Goal: Task Accomplishment & Management: Manage account settings

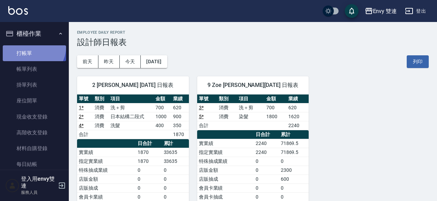
click at [32, 47] on link "打帳單" at bounding box center [34, 53] width 63 height 16
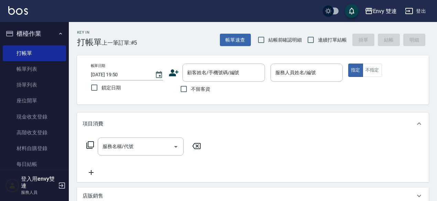
click at [172, 76] on icon at bounding box center [174, 72] width 10 height 7
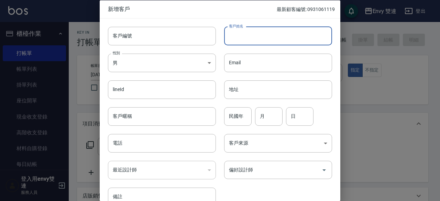
click at [255, 39] on input "客戶姓名" at bounding box center [278, 35] width 108 height 19
click at [253, 36] on input "客戶姓名" at bounding box center [278, 35] width 108 height 19
type input "[PERSON_NAME]"
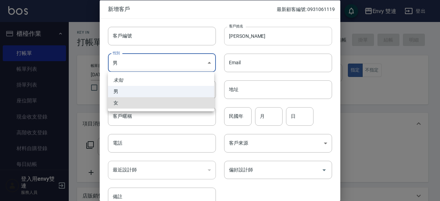
type input "FEMALE"
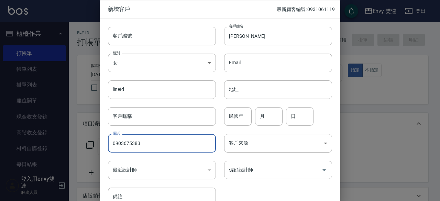
type input "0903675383"
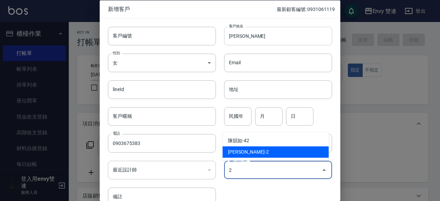
type input "張晏瑜"
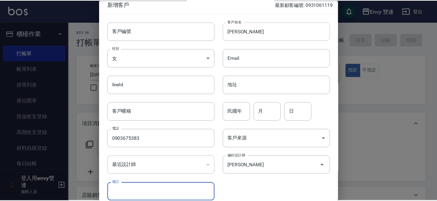
scroll to position [37, 0]
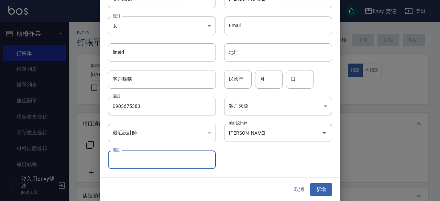
click at [310, 184] on button "新增" at bounding box center [321, 190] width 22 height 13
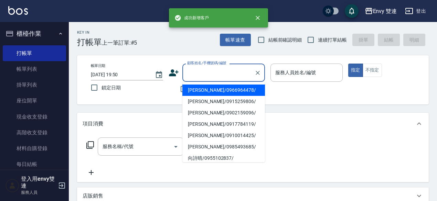
click at [229, 67] on input "顧客姓名/手機號碼/編號" at bounding box center [218, 73] width 66 height 12
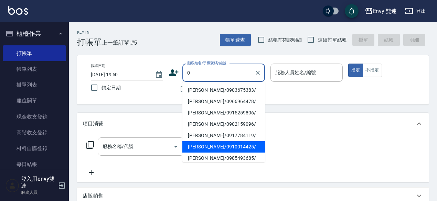
type input "楊俞鈞/0903675383/"
type input "Ina-2"
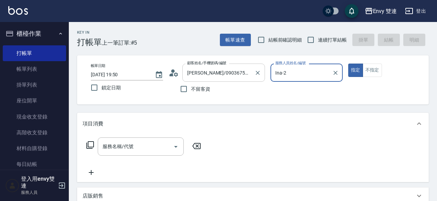
click at [348, 64] on button "指定" at bounding box center [355, 70] width 15 height 13
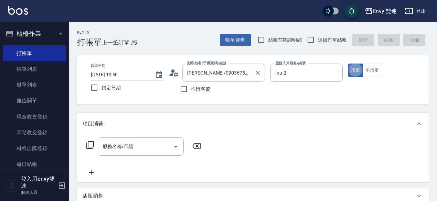
type button "true"
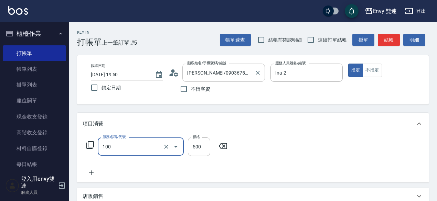
type input "洗＋剪(100)"
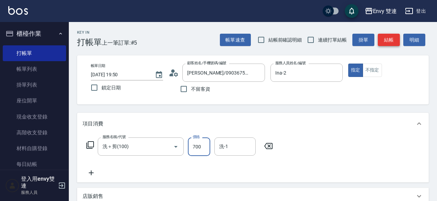
type input "700"
click at [390, 42] on button "結帳" at bounding box center [389, 40] width 22 height 13
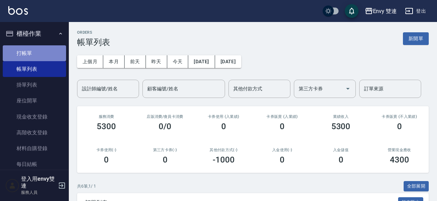
click at [61, 50] on link "打帳單" at bounding box center [34, 53] width 63 height 16
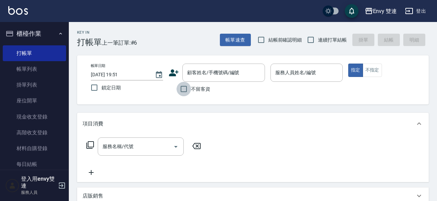
click at [184, 93] on input "不留客資" at bounding box center [183, 89] width 14 height 14
checkbox input "true"
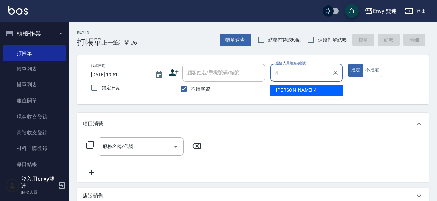
type input "[PERSON_NAME]-4"
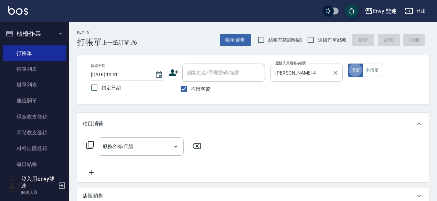
type button "true"
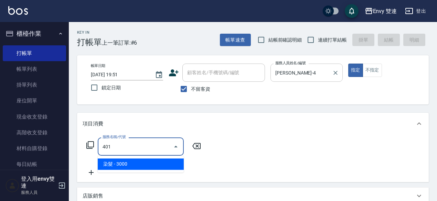
type input "染髮(401)"
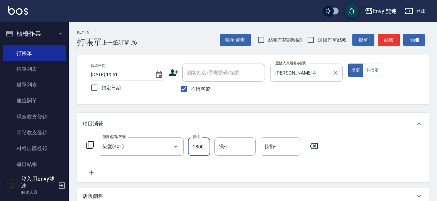
type input "1800"
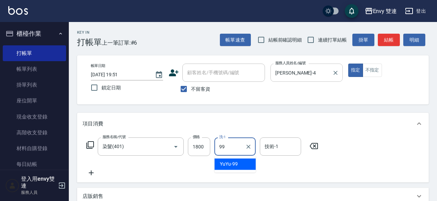
type input "YuYu-99"
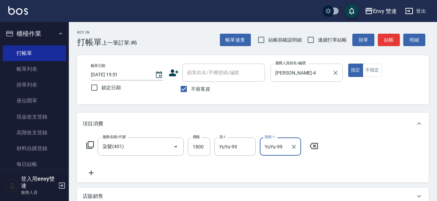
type input "YuYu-99"
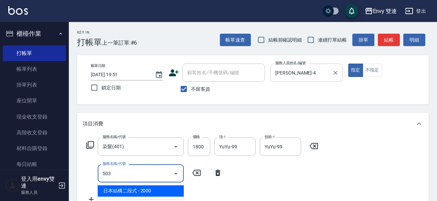
type input "日本結構二段式(503)"
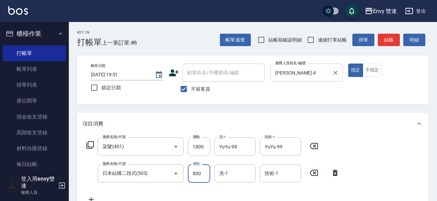
type input "800"
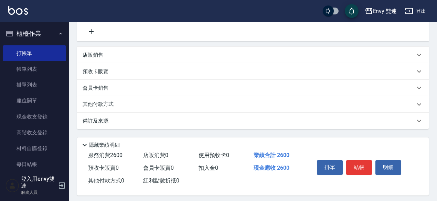
scroll to position [170, 0]
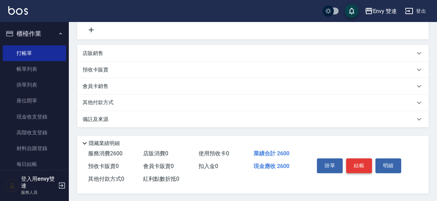
type input "YuYu-99"
click at [360, 166] on button "結帳" at bounding box center [359, 166] width 26 height 14
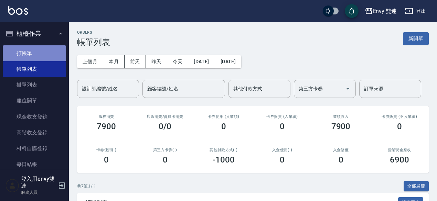
click at [42, 46] on link "打帳單" at bounding box center [34, 53] width 63 height 16
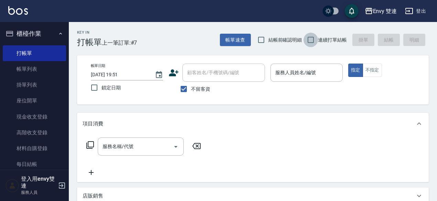
click at [308, 39] on input "連續打單結帳" at bounding box center [310, 40] width 14 height 14
checkbox input "true"
click at [292, 81] on div "服務人員姓名/編號" at bounding box center [306, 73] width 72 height 18
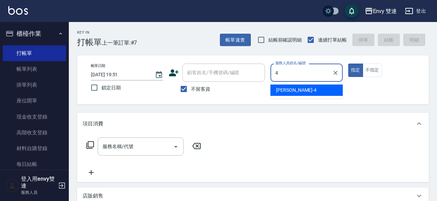
type input "[PERSON_NAME]-4"
type button "true"
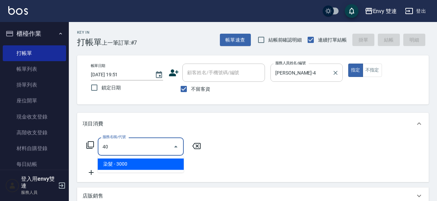
type input "4"
type input "5"
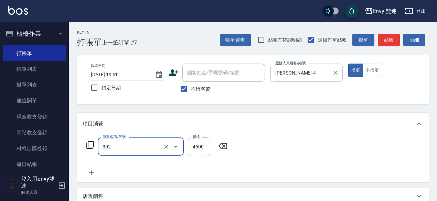
type input "水質感熱塑燙(302)"
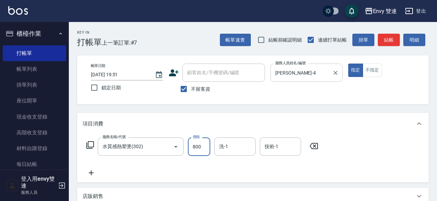
type input "800"
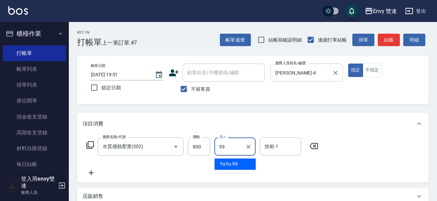
type input "YuYu-99"
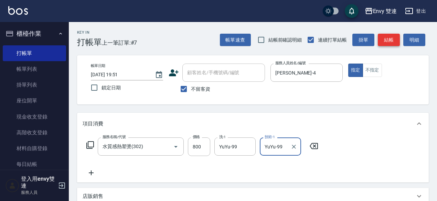
type input "YuYu-99"
click at [387, 43] on button "結帳" at bounding box center [389, 40] width 22 height 13
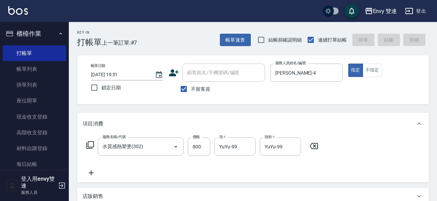
type input "2025/09/15 19:52"
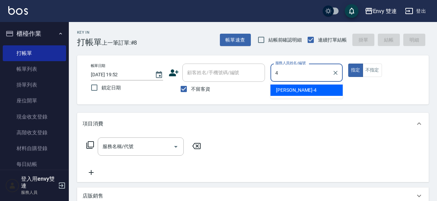
type input "[PERSON_NAME]-4"
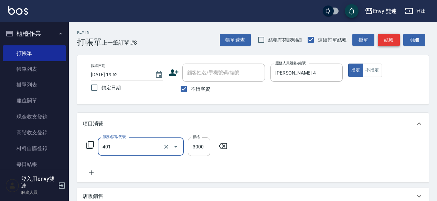
type input "染髮(401)"
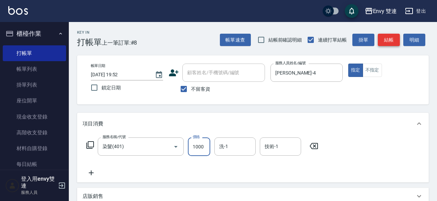
type input "1000"
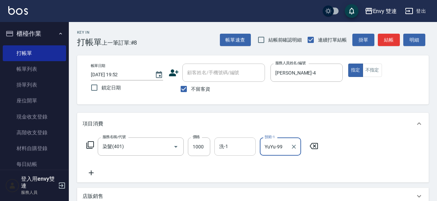
type input "YuYu-99"
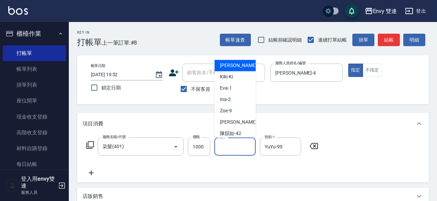
click at [230, 145] on input "洗-1" at bounding box center [234, 147] width 35 height 12
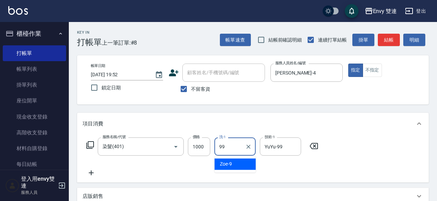
type input "YuYu-99"
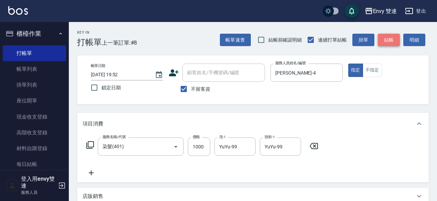
click at [394, 35] on button "結帳" at bounding box center [389, 40] width 22 height 13
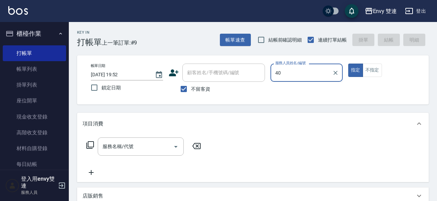
type input "4"
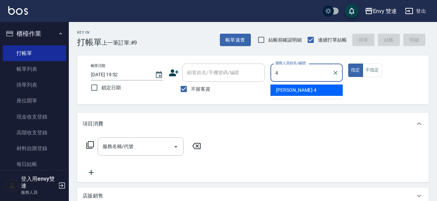
type input "[PERSON_NAME]-4"
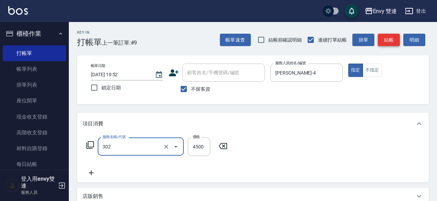
type input "水質感熱塑燙(302)"
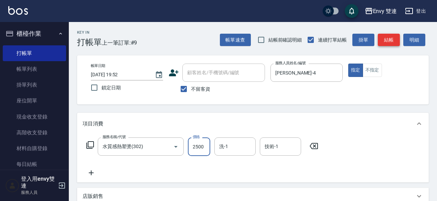
type input "2500"
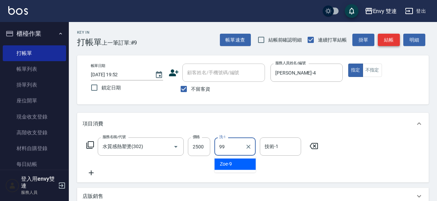
type input "YuYu-99"
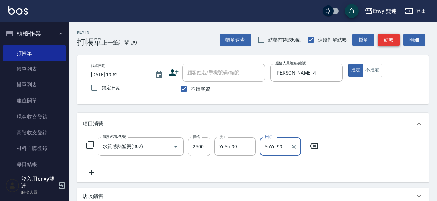
type input "YuYu-99"
click at [395, 37] on button "結帳" at bounding box center [389, 40] width 22 height 13
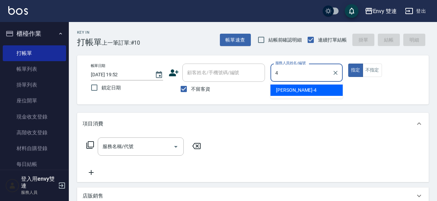
type input "[PERSON_NAME]-4"
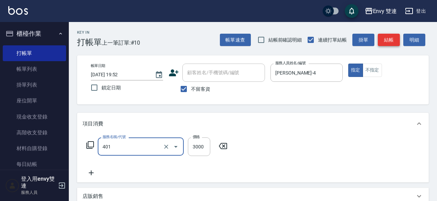
type input "染髮(401)"
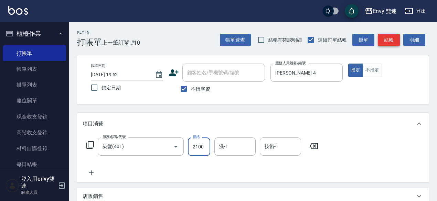
type input "2100"
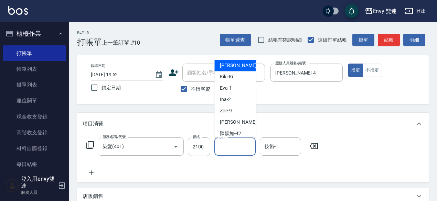
click at [245, 141] on input "洗-1" at bounding box center [234, 147] width 35 height 12
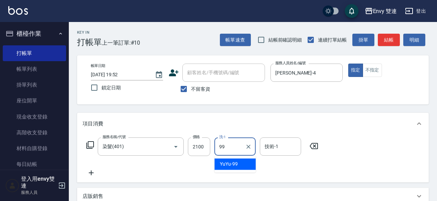
type input "YuYu-99"
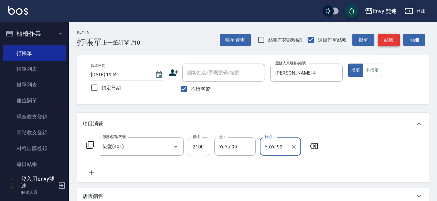
type input "YuYu-99"
click at [389, 40] on button "結帳" at bounding box center [389, 40] width 22 height 13
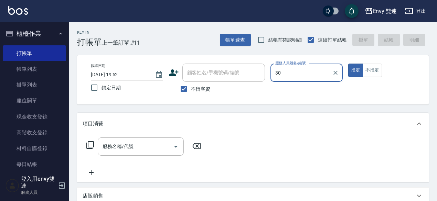
type input "3"
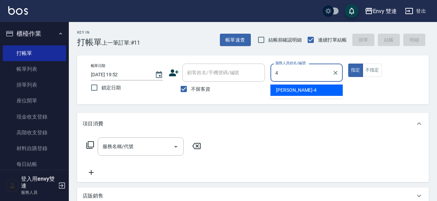
type input "[PERSON_NAME]-4"
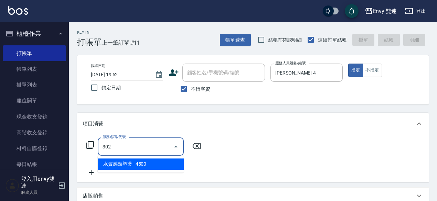
type input "水質感熱塑燙(302)"
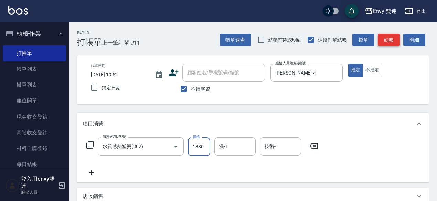
type input "1880"
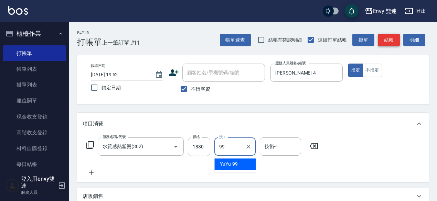
type input "YuYu-99"
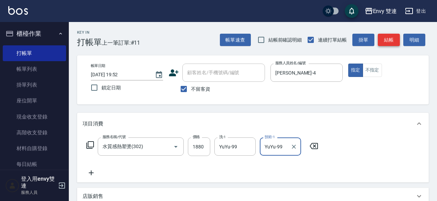
type input "YuYu-99"
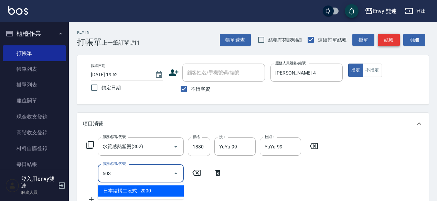
type input "日本結構二段式(503)"
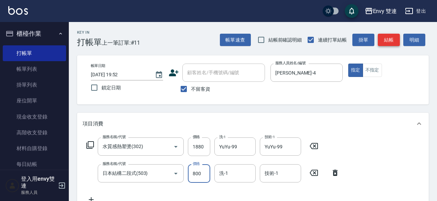
type input "800"
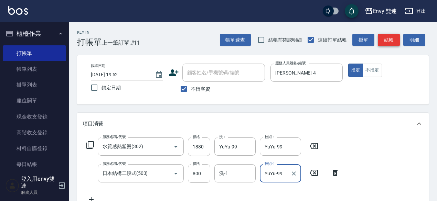
type input "YuYu-99"
click at [396, 39] on button "結帳" at bounding box center [389, 40] width 22 height 13
type input "2025/09/15 19:53"
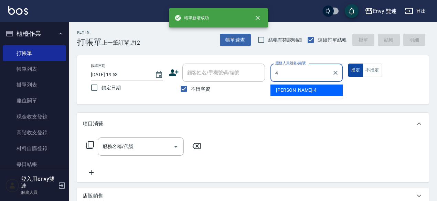
type input "[PERSON_NAME]-4"
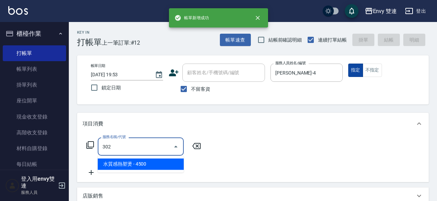
type input "水質感熱塑燙(302)"
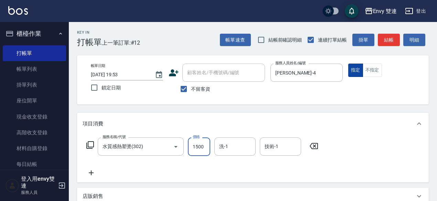
type input "1500"
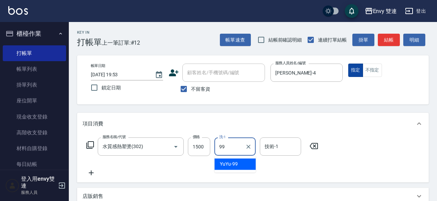
type input "YuYu-99"
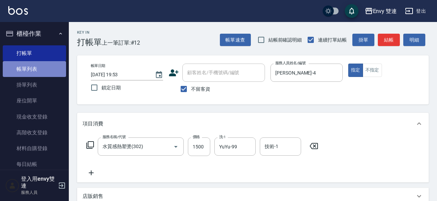
click at [47, 73] on link "帳單列表" at bounding box center [34, 69] width 63 height 16
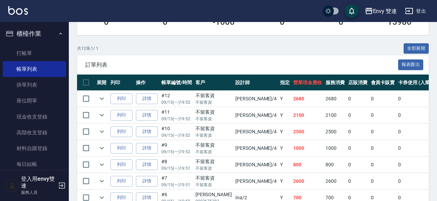
scroll to position [144, 0]
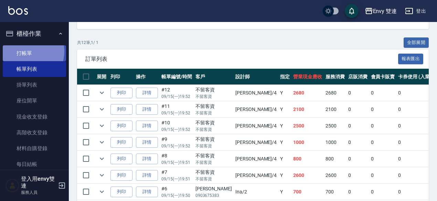
click at [28, 51] on link "打帳單" at bounding box center [34, 53] width 63 height 16
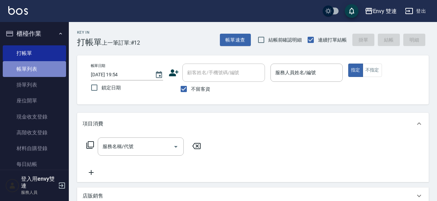
click at [47, 71] on link "帳單列表" at bounding box center [34, 69] width 63 height 16
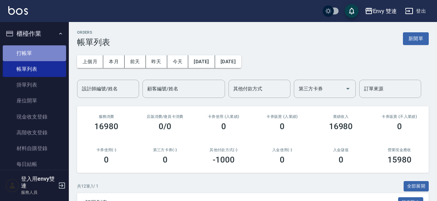
click at [46, 54] on link "打帳單" at bounding box center [34, 53] width 63 height 16
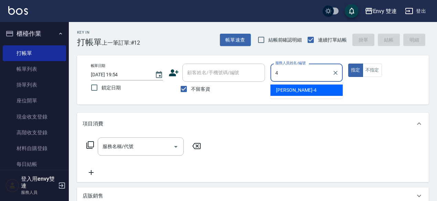
type input "[PERSON_NAME]-4"
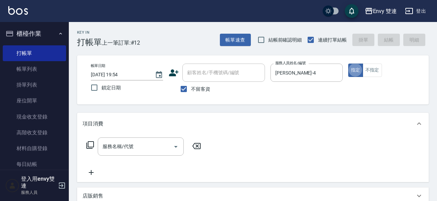
type button "true"
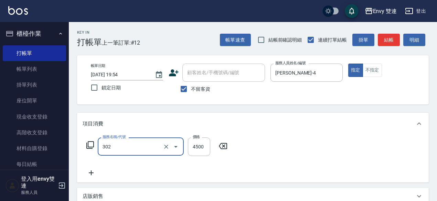
type input "水質感熱塑燙(302)"
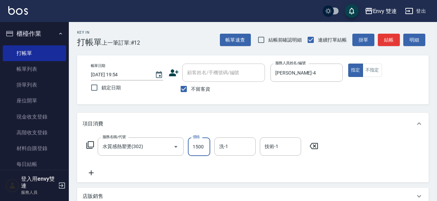
type input "1500"
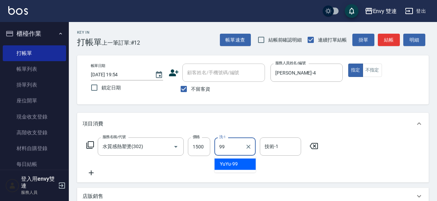
type input "YuYu-99"
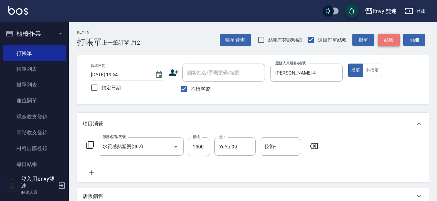
click at [385, 40] on button "結帳" at bounding box center [389, 40] width 22 height 13
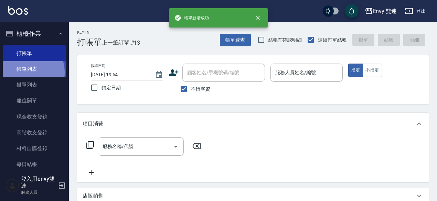
click at [26, 73] on link "帳單列表" at bounding box center [34, 69] width 63 height 16
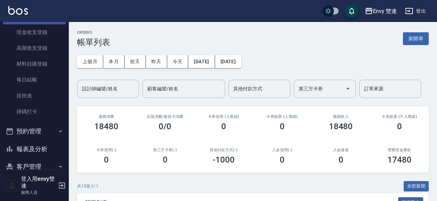
scroll to position [85, 0]
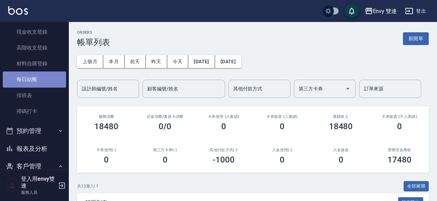
click at [44, 86] on link "每日結帳" at bounding box center [34, 80] width 63 height 16
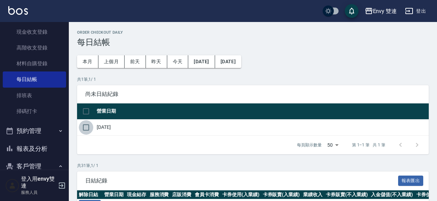
click at [83, 127] on input "checkbox" at bounding box center [86, 127] width 14 height 14
checkbox input "true"
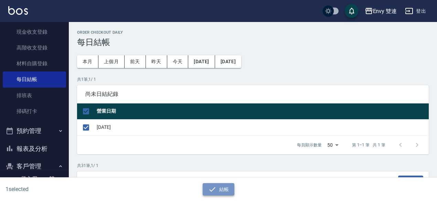
click at [216, 184] on button "結帳" at bounding box center [219, 189] width 32 height 13
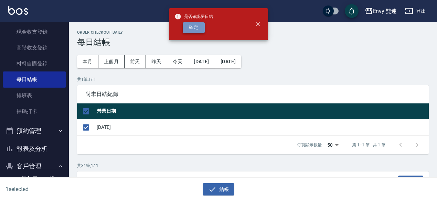
click at [197, 25] on button "確定" at bounding box center [194, 27] width 22 height 11
checkbox input "false"
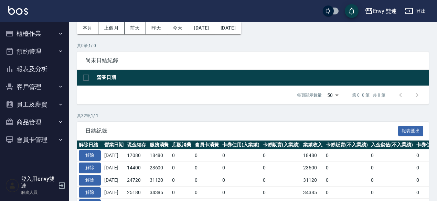
scroll to position [34, 0]
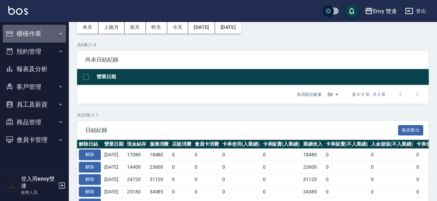
click at [37, 40] on button "櫃檯作業" at bounding box center [34, 34] width 63 height 18
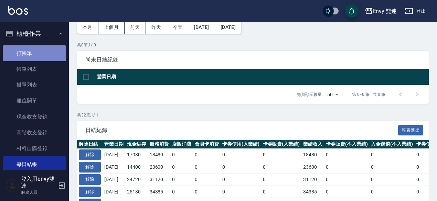
click at [37, 57] on link "打帳單" at bounding box center [34, 53] width 63 height 16
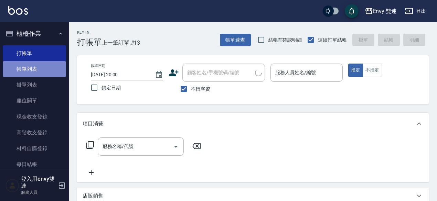
click at [38, 64] on link "帳單列表" at bounding box center [34, 69] width 63 height 16
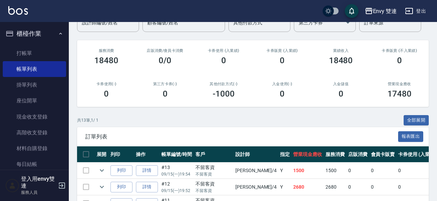
scroll to position [52, 0]
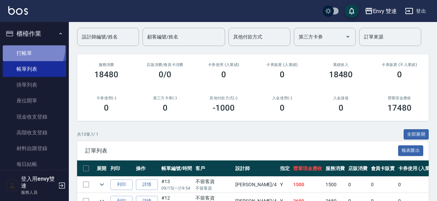
click at [24, 47] on link "打帳單" at bounding box center [34, 53] width 63 height 16
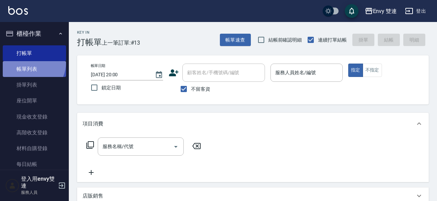
click at [29, 63] on link "帳單列表" at bounding box center [34, 69] width 63 height 16
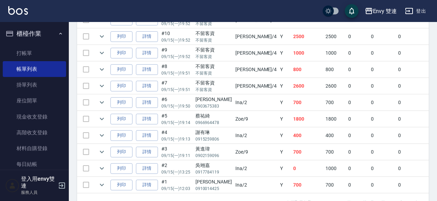
scroll to position [249, 0]
drag, startPoint x: 147, startPoint y: 42, endPoint x: 149, endPoint y: 37, distance: 5.9
click at [149, 37] on td "詳情" at bounding box center [146, 37] width 25 height 16
click at [149, 37] on link "詳情" at bounding box center [147, 37] width 22 height 11
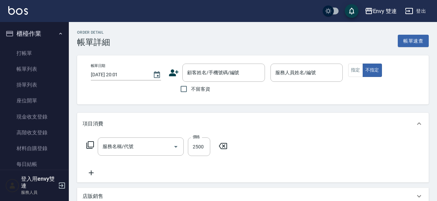
type input "2025/09/15 19:52"
checkbox input "true"
type input "[PERSON_NAME]-4"
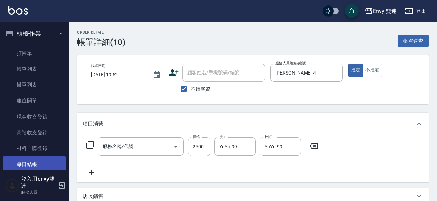
type input "水質感熱塑燙(302)"
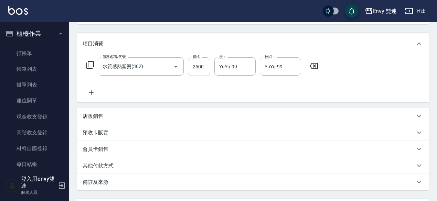
scroll to position [83, 0]
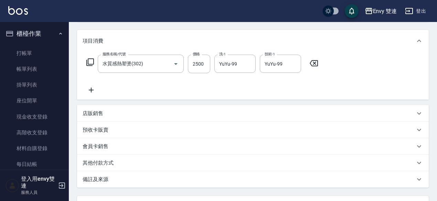
click at [97, 163] on p "其他付款方式" at bounding box center [98, 163] width 31 height 7
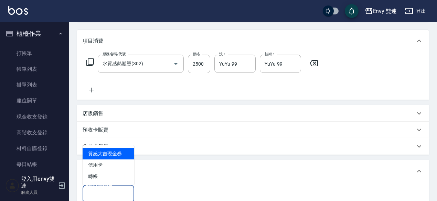
click at [98, 197] on input "其他付款方式" at bounding box center [108, 194] width 45 height 12
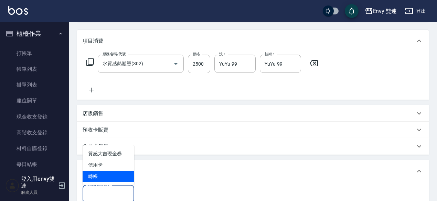
click at [101, 177] on span "轉帳" at bounding box center [109, 176] width 52 height 11
type input "轉帳"
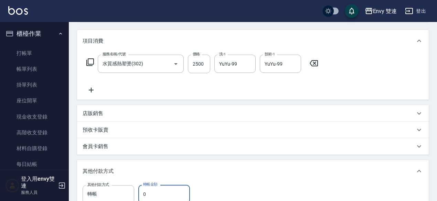
click at [161, 195] on input "0" at bounding box center [164, 194] width 52 height 19
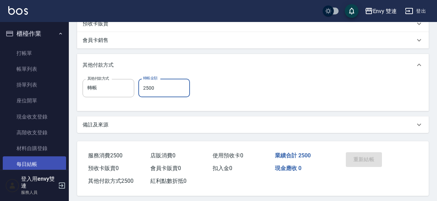
type input "2500"
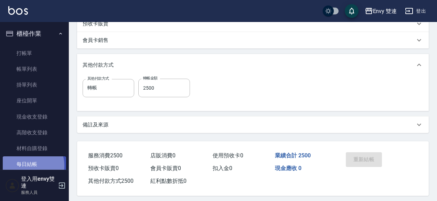
click at [28, 165] on link "每日結帳" at bounding box center [34, 164] width 63 height 16
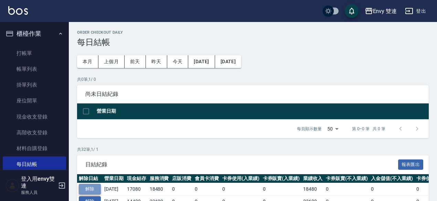
click at [98, 186] on button "解除" at bounding box center [90, 189] width 22 height 11
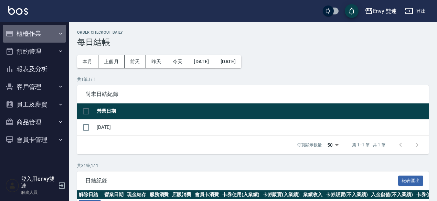
click at [30, 37] on button "櫃檯作業" at bounding box center [34, 34] width 63 height 18
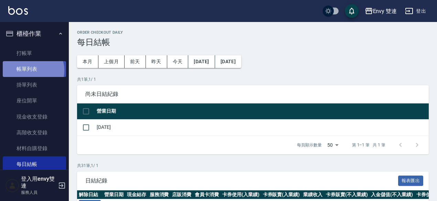
click at [33, 71] on link "帳單列表" at bounding box center [34, 69] width 63 height 16
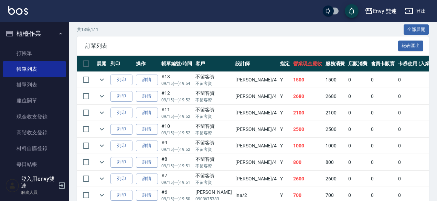
scroll to position [157, 0]
click at [152, 129] on link "詳情" at bounding box center [147, 129] width 22 height 11
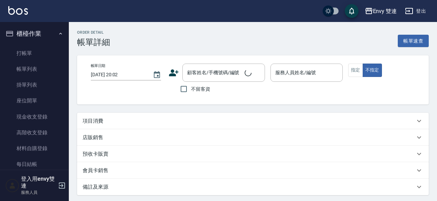
type input "2025/09/15 19:52"
checkbox input "true"
type input "[PERSON_NAME]-4"
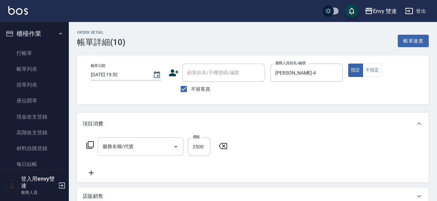
type input "水質感熱塑燙(302)"
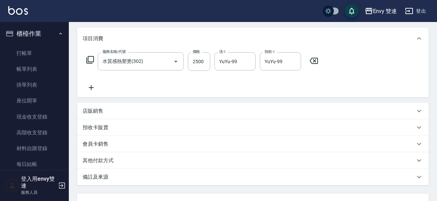
scroll to position [89, 0]
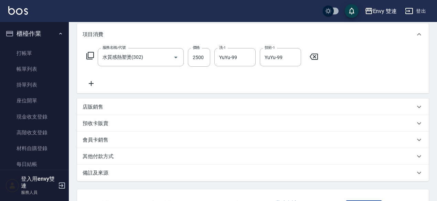
click at [95, 153] on p "其他付款方式" at bounding box center [98, 156] width 31 height 7
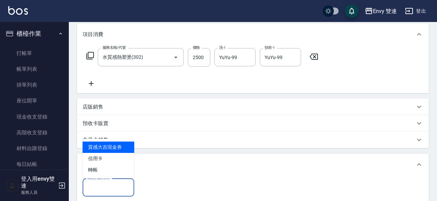
click at [98, 186] on input "其他付款方式" at bounding box center [108, 188] width 45 height 12
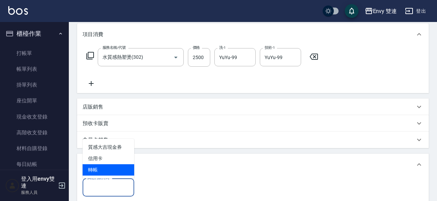
click at [101, 173] on span "轉帳" at bounding box center [109, 169] width 52 height 11
type input "轉帳"
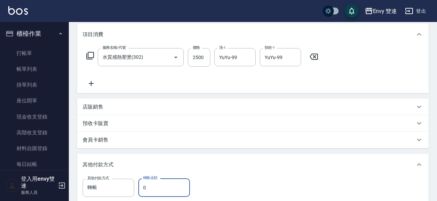
click at [148, 187] on input "0" at bounding box center [164, 188] width 52 height 19
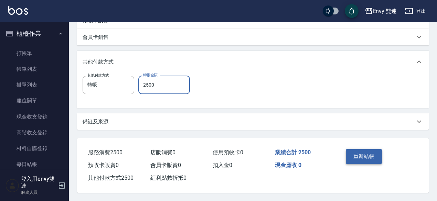
type input "2500"
click at [374, 155] on button "重新結帳" at bounding box center [364, 156] width 36 height 14
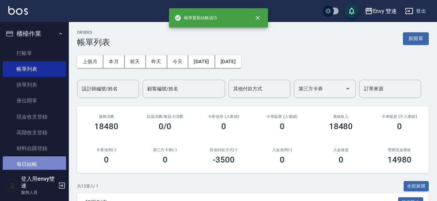
click at [50, 163] on link "每日結帳" at bounding box center [34, 164] width 63 height 16
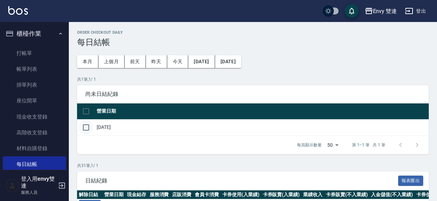
click at [88, 126] on input "checkbox" at bounding box center [86, 127] width 14 height 14
checkbox input "true"
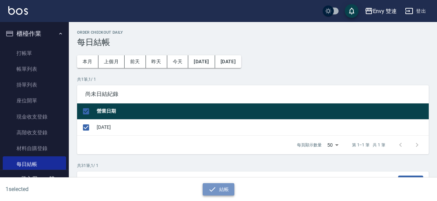
click at [216, 187] on icon "button" at bounding box center [212, 189] width 8 height 8
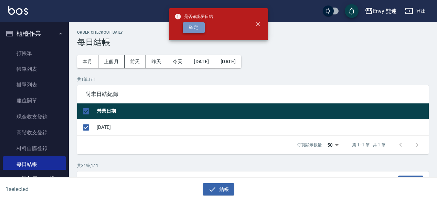
click at [199, 24] on button "確定" at bounding box center [194, 27] width 22 height 11
checkbox input "false"
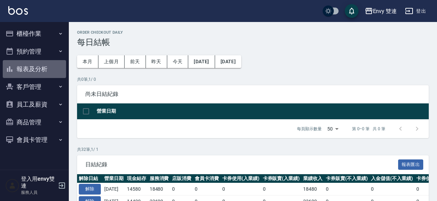
drag, startPoint x: 39, startPoint y: 61, endPoint x: 38, endPoint y: 72, distance: 10.7
click at [38, 72] on button "報表及分析" at bounding box center [34, 69] width 63 height 18
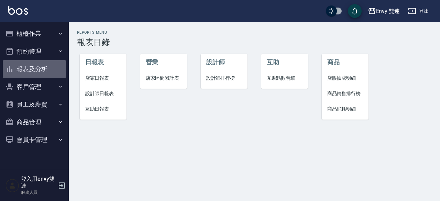
click at [38, 72] on button "報表及分析" at bounding box center [34, 69] width 63 height 18
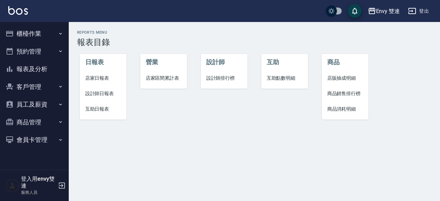
click at [101, 76] on span "店家日報表" at bounding box center [103, 78] width 36 height 7
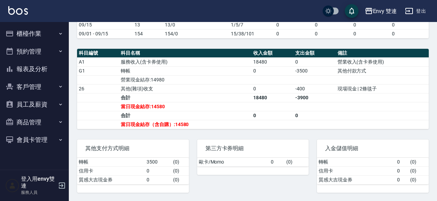
scroll to position [184, 0]
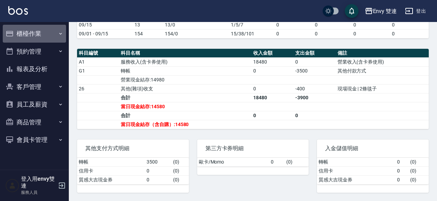
click at [36, 38] on button "櫃檯作業" at bounding box center [34, 34] width 63 height 18
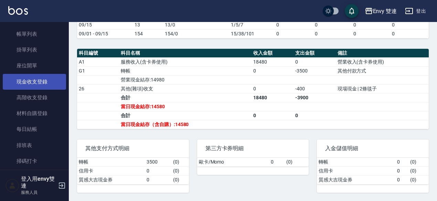
scroll to position [35, 0]
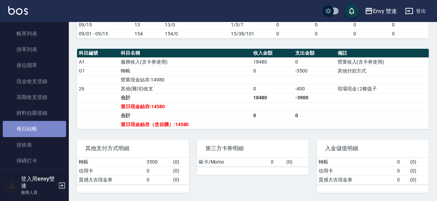
click at [36, 124] on link "每日結帳" at bounding box center [34, 129] width 63 height 16
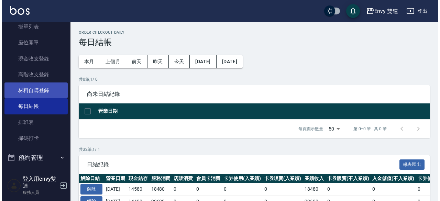
scroll to position [59, 0]
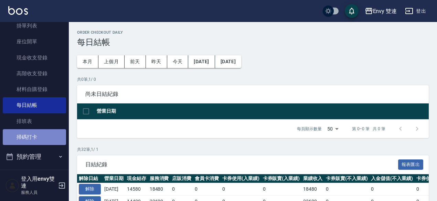
click at [36, 141] on link "掃碼打卡" at bounding box center [34, 137] width 63 height 16
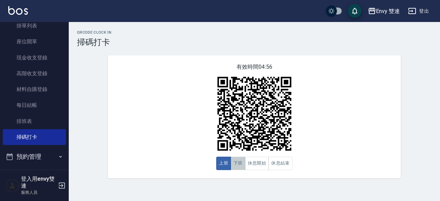
click at [244, 164] on button "下班" at bounding box center [238, 163] width 15 height 13
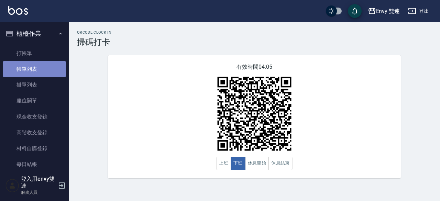
click at [41, 70] on link "帳單列表" at bounding box center [34, 69] width 63 height 16
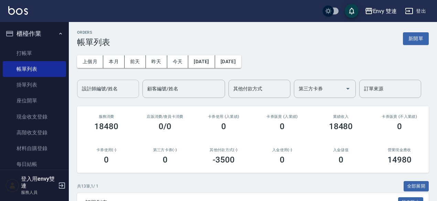
click at [112, 82] on div "設計師編號/姓名" at bounding box center [108, 89] width 62 height 18
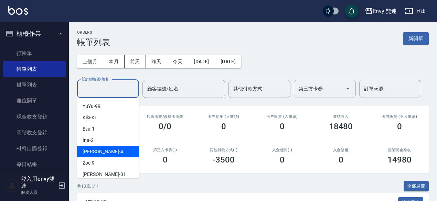
click at [109, 152] on div "Allan -4" at bounding box center [108, 151] width 62 height 11
type input "[PERSON_NAME]-4"
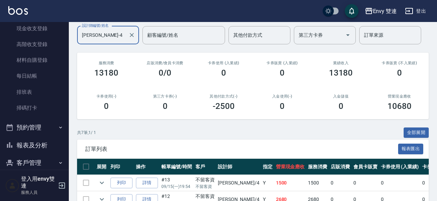
scroll to position [89, 0]
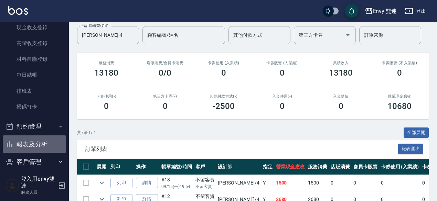
click at [41, 145] on button "報表及分析" at bounding box center [34, 145] width 63 height 18
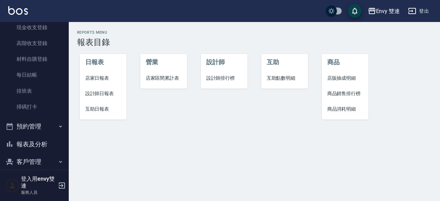
click at [98, 90] on span "設計師日報表" at bounding box center [103, 93] width 36 height 7
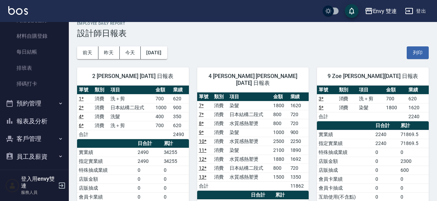
scroll to position [151, 0]
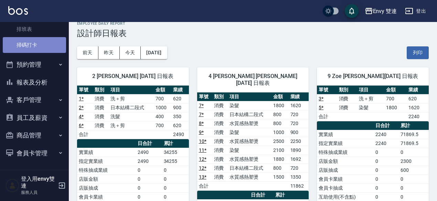
click at [36, 46] on link "掃碼打卡" at bounding box center [34, 45] width 63 height 16
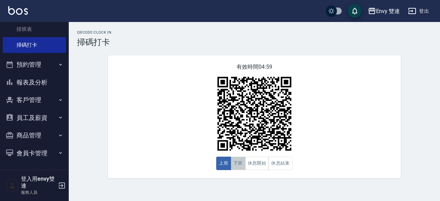
click at [238, 162] on button "下班" at bounding box center [238, 163] width 15 height 13
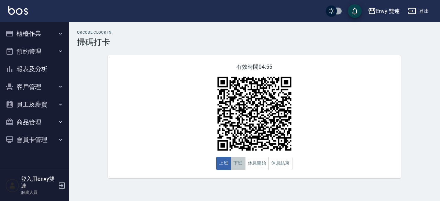
click at [239, 170] on button "下班" at bounding box center [238, 163] width 15 height 13
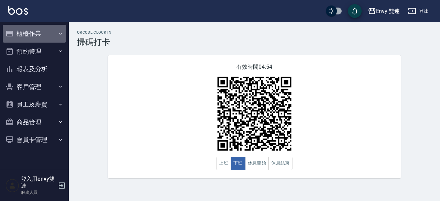
click at [33, 30] on button "櫃檯作業" at bounding box center [34, 34] width 63 height 18
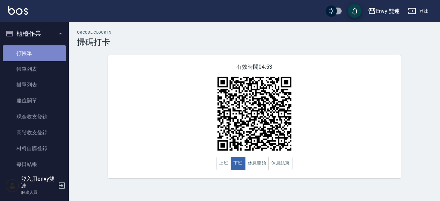
click at [35, 56] on link "打帳單" at bounding box center [34, 53] width 63 height 16
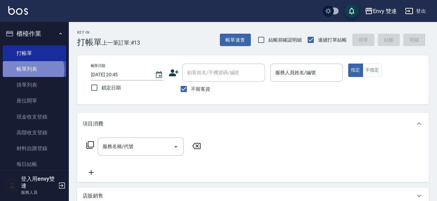
click at [30, 70] on link "帳單列表" at bounding box center [34, 69] width 63 height 16
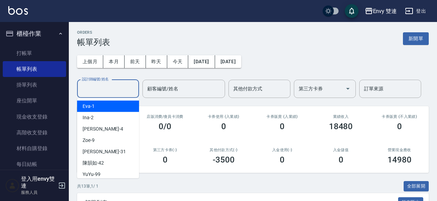
click at [89, 91] on input "設計師編號/姓名" at bounding box center [108, 89] width 56 height 12
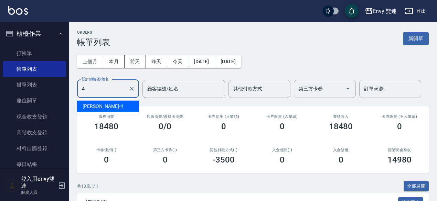
type input "[PERSON_NAME]-4"
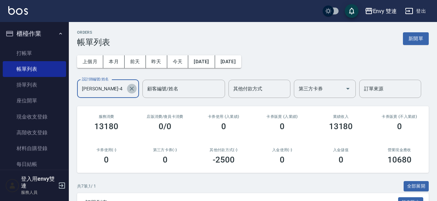
click at [129, 92] on icon "Clear" at bounding box center [131, 88] width 7 height 7
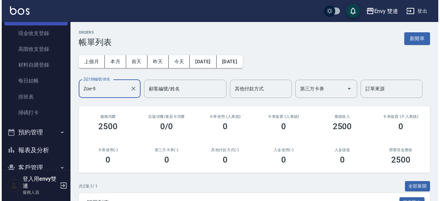
scroll to position [84, 0]
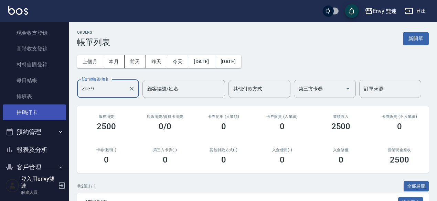
type input "Zoe-9"
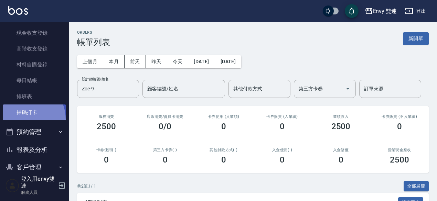
click at [21, 120] on link "掃碼打卡" at bounding box center [34, 113] width 63 height 16
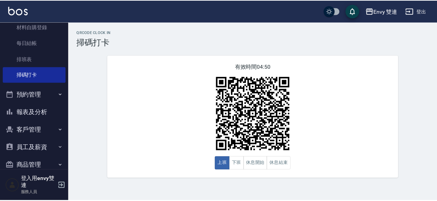
scroll to position [151, 0]
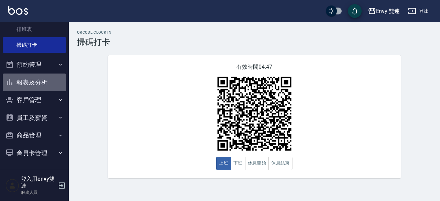
click at [40, 83] on button "報表及分析" at bounding box center [34, 83] width 63 height 18
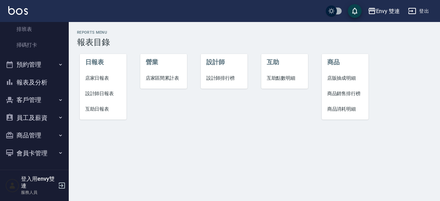
click at [92, 95] on span "設計師日報表" at bounding box center [103, 93] width 36 height 7
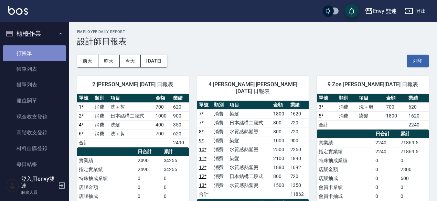
click at [39, 52] on link "打帳單" at bounding box center [34, 53] width 63 height 16
